Goal: Find specific page/section: Find specific page/section

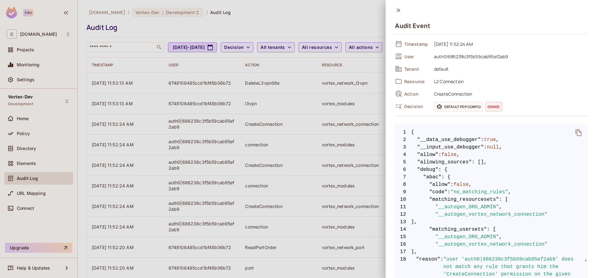
scroll to position [160, 0]
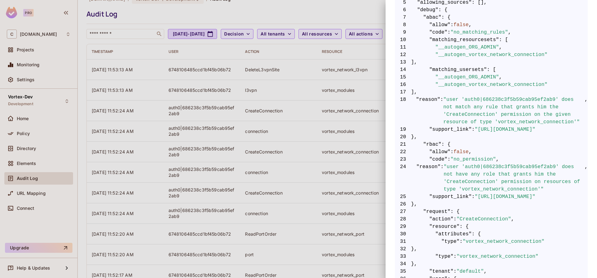
click at [29, 178] on div at bounding box center [298, 139] width 597 height 278
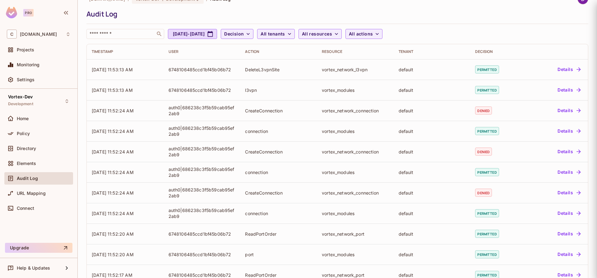
scroll to position [0, 0]
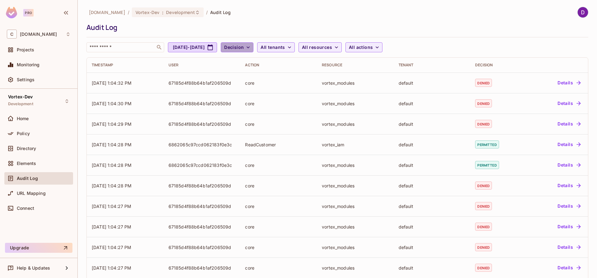
click at [244, 49] on span "Decision" at bounding box center [234, 48] width 20 height 8
click at [267, 72] on span "Denied" at bounding box center [266, 75] width 21 height 6
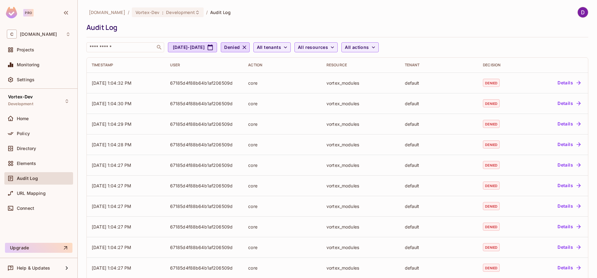
scroll to position [132, 0]
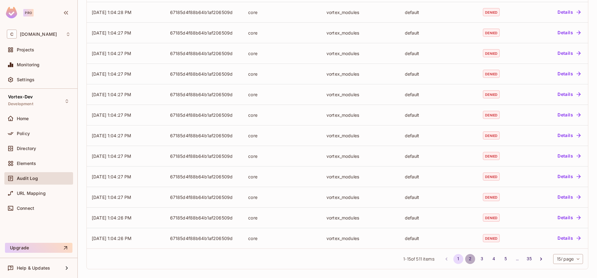
click at [465, 259] on button "2" at bounding box center [470, 259] width 10 height 10
click at [477, 259] on button "3" at bounding box center [482, 259] width 10 height 10
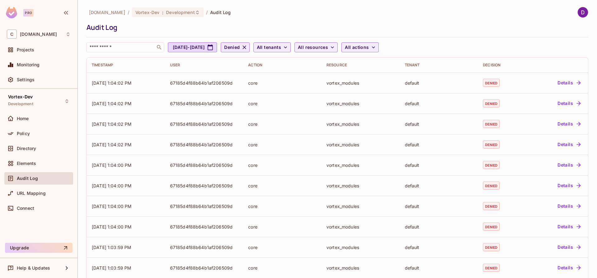
click at [248, 48] on icon "button" at bounding box center [244, 47] width 6 height 6
click at [25, 134] on span "Policy" at bounding box center [23, 133] width 13 height 5
